Goal: Task Accomplishment & Management: Use online tool/utility

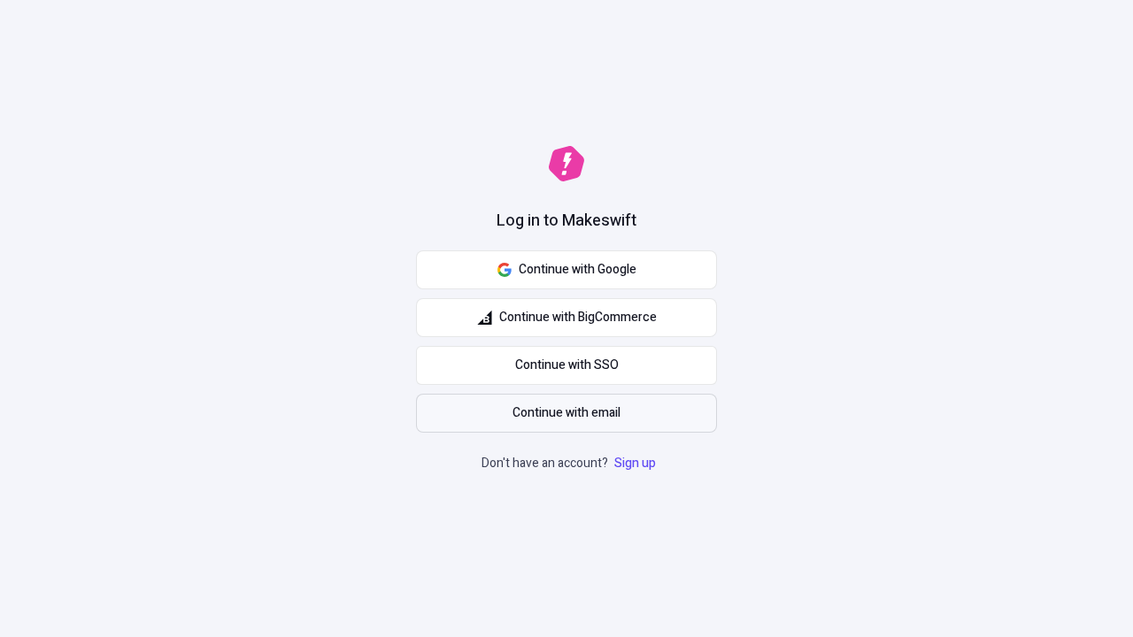
click at [567, 413] on span "Continue with email" at bounding box center [567, 413] width 108 height 19
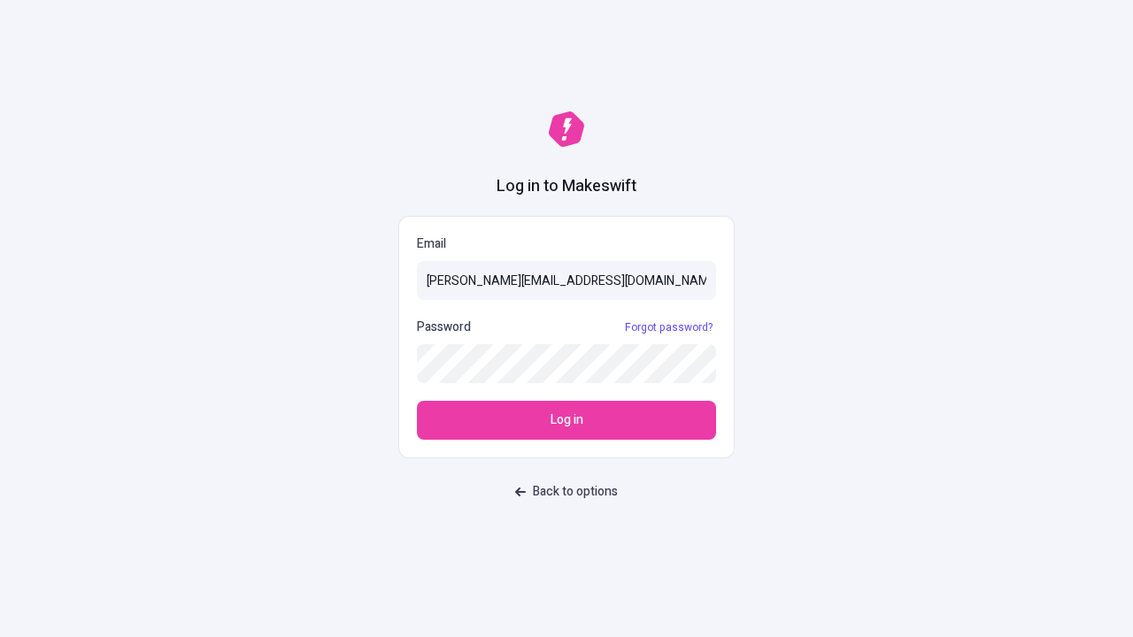
type input "[PERSON_NAME][EMAIL_ADDRESS][DOMAIN_NAME]"
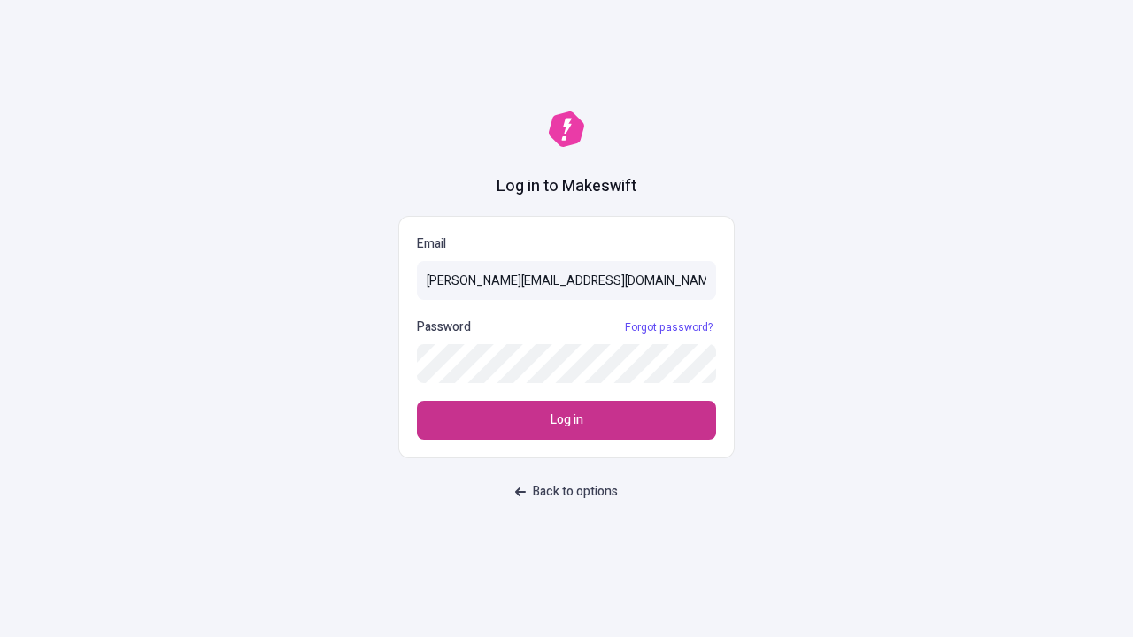
click at [567, 421] on span "Log in" at bounding box center [567, 420] width 33 height 19
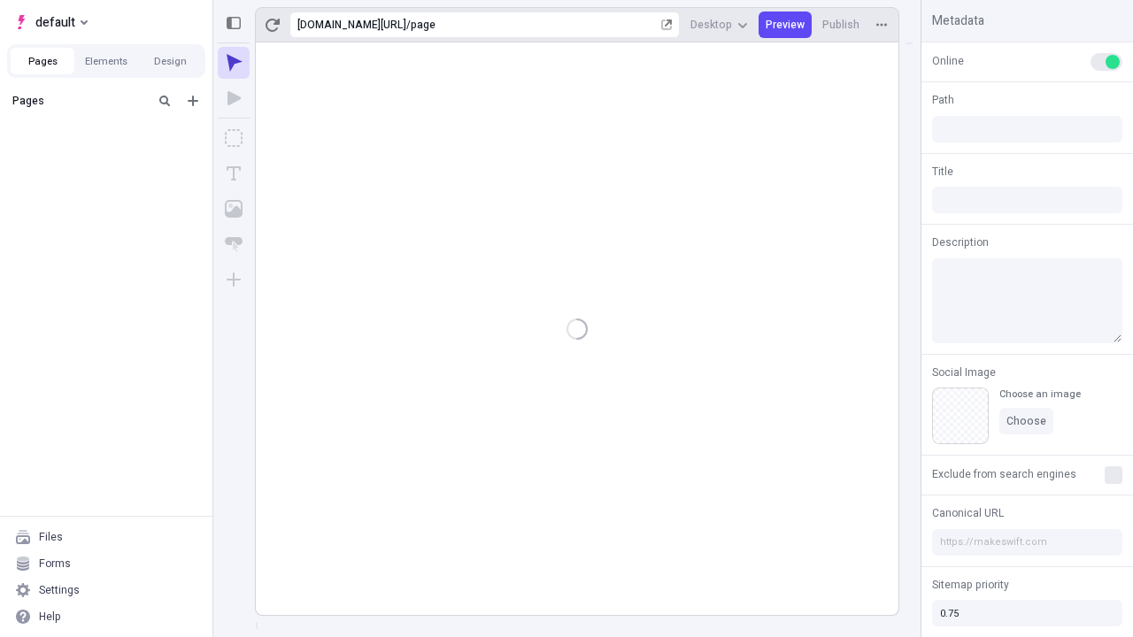
type input "/page"
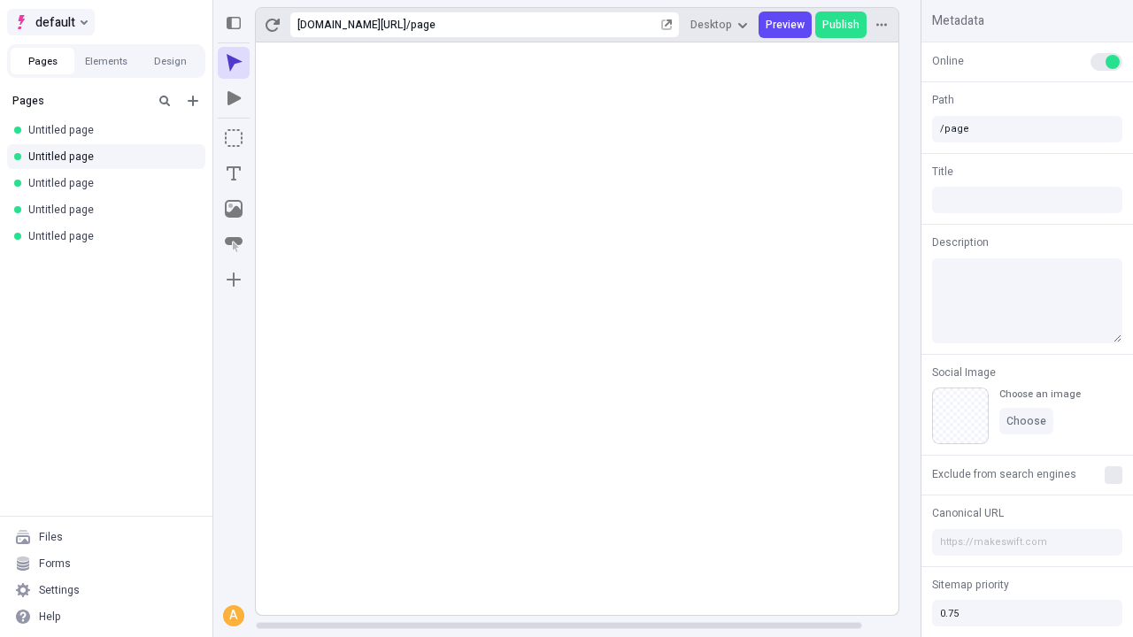
click at [50, 22] on span "default" at bounding box center [55, 22] width 40 height 21
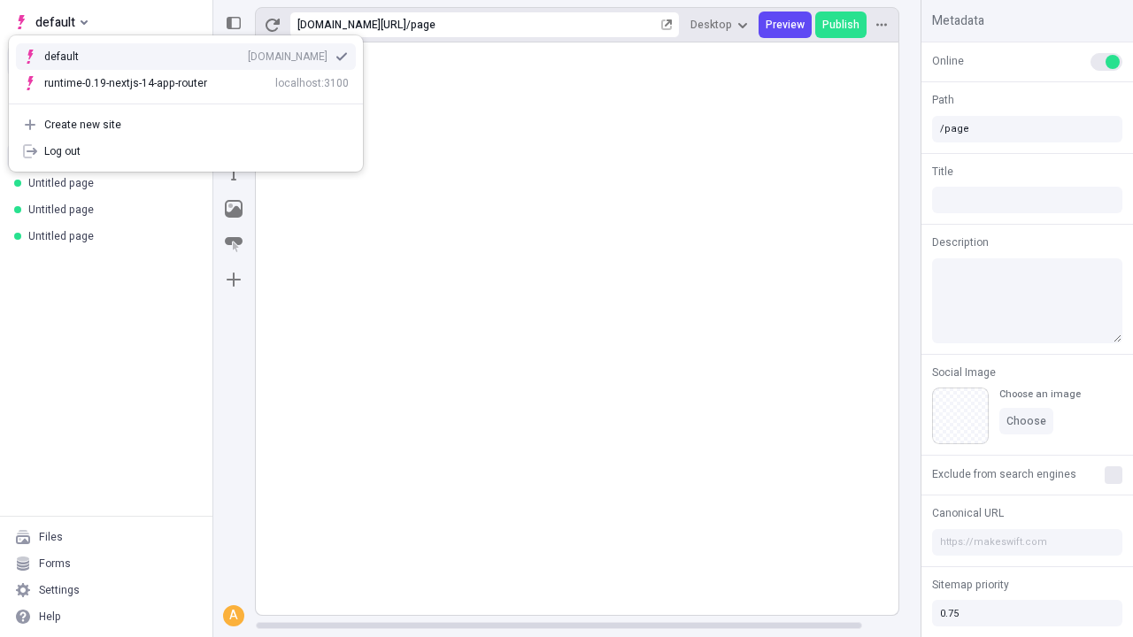
click at [248, 53] on div "[DOMAIN_NAME]" at bounding box center [288, 57] width 80 height 14
click at [193, 101] on icon "Add new" at bounding box center [193, 101] width 11 height 11
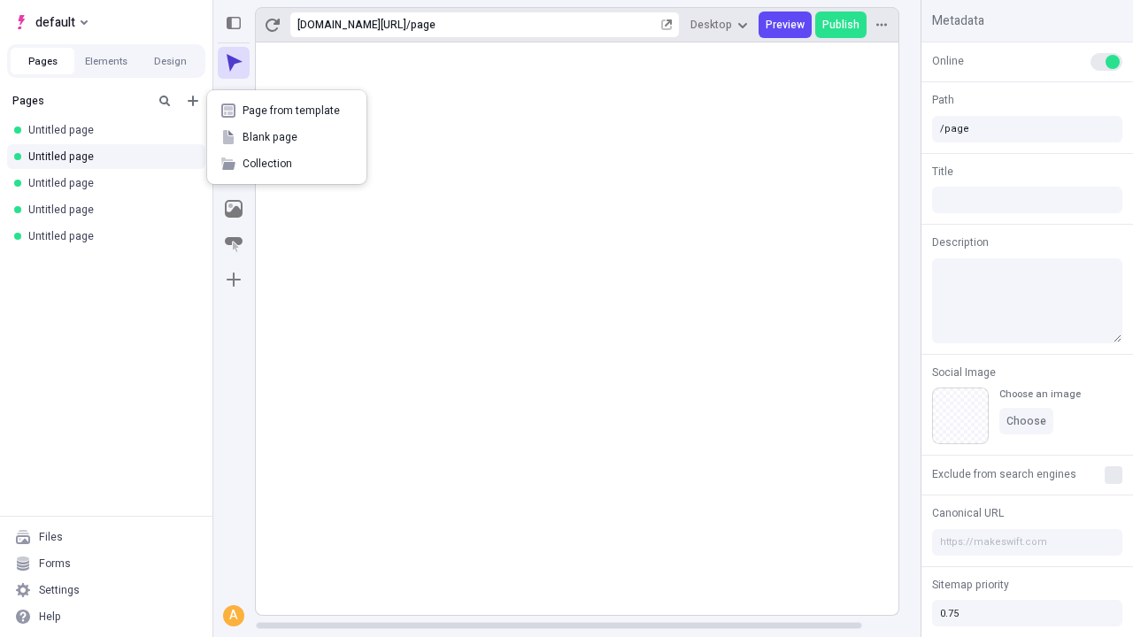
click at [287, 137] on span "Blank page" at bounding box center [298, 137] width 110 height 14
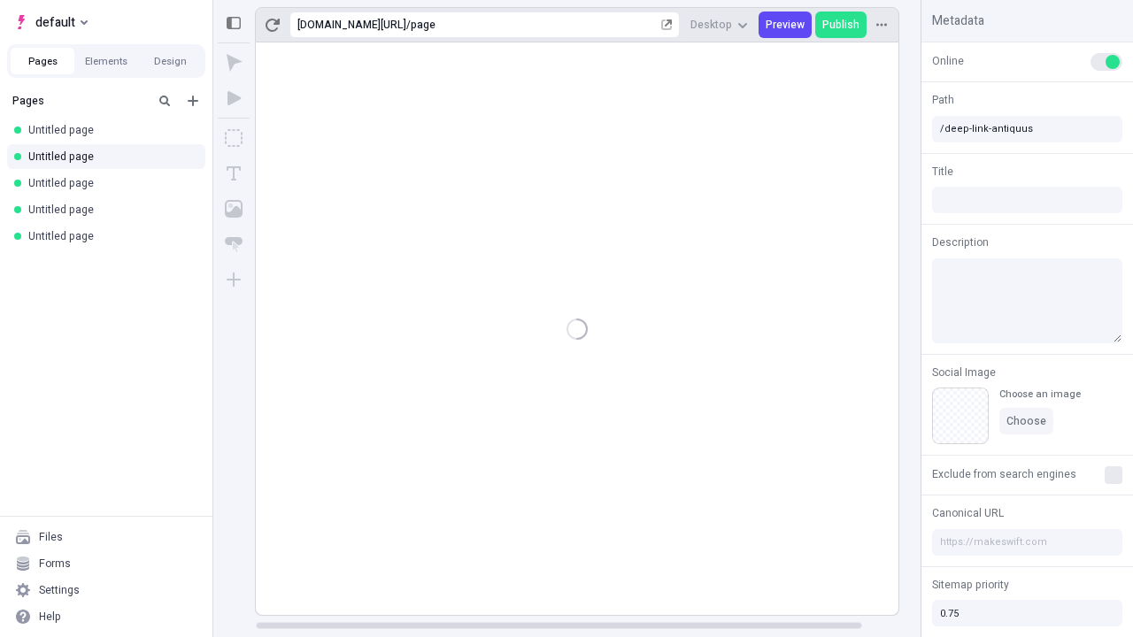
type input "/deep-link-antiquus"
type input "/page-2"
